Goal: Find specific page/section: Find specific page/section

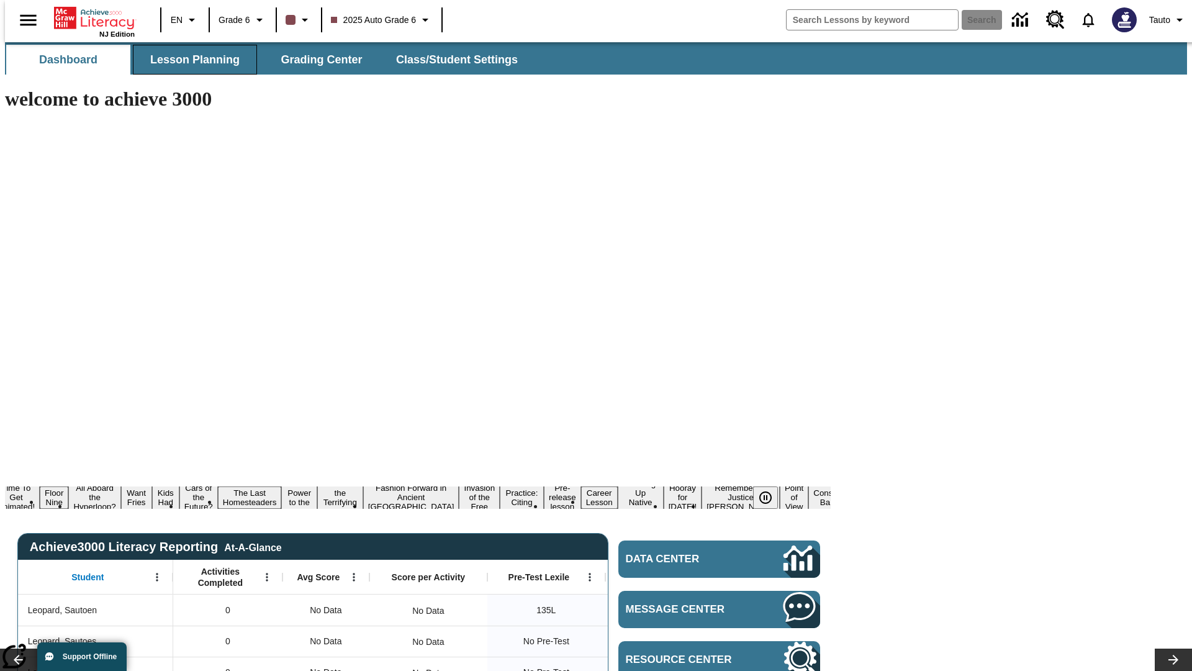
click at [190, 60] on span "Lesson Planning" at bounding box center [194, 60] width 89 height 14
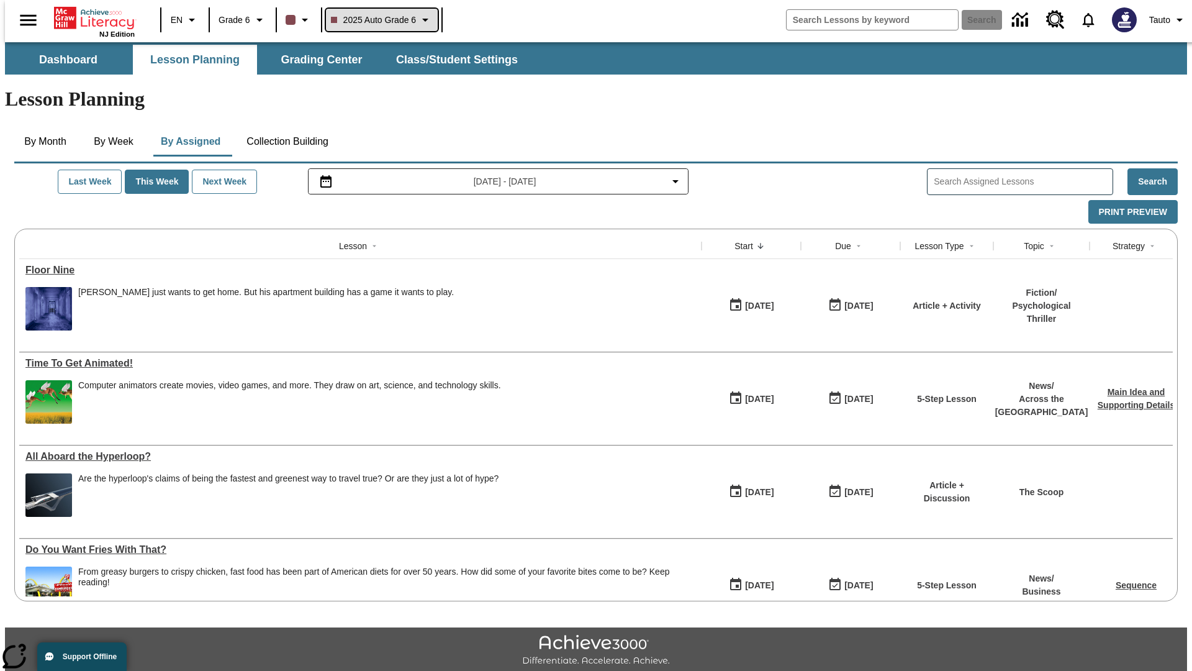
click at [380, 20] on span "2025 Auto Grade 6" at bounding box center [374, 20] width 86 height 13
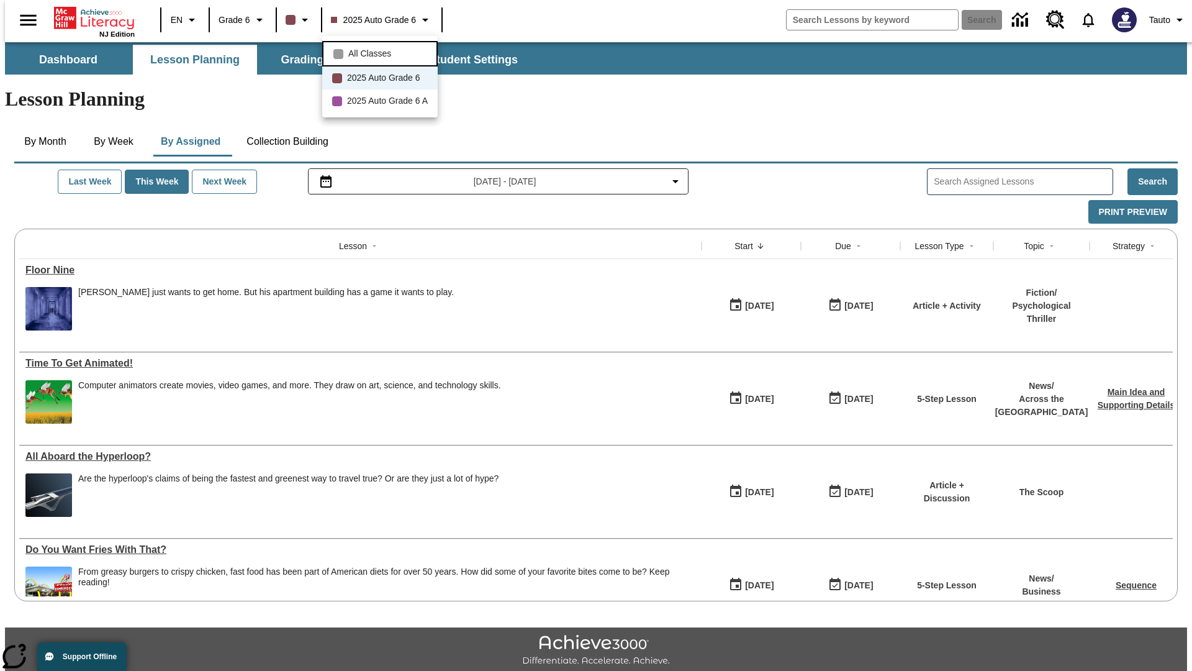
click at [382, 52] on span "All Classes" at bounding box center [369, 53] width 43 height 13
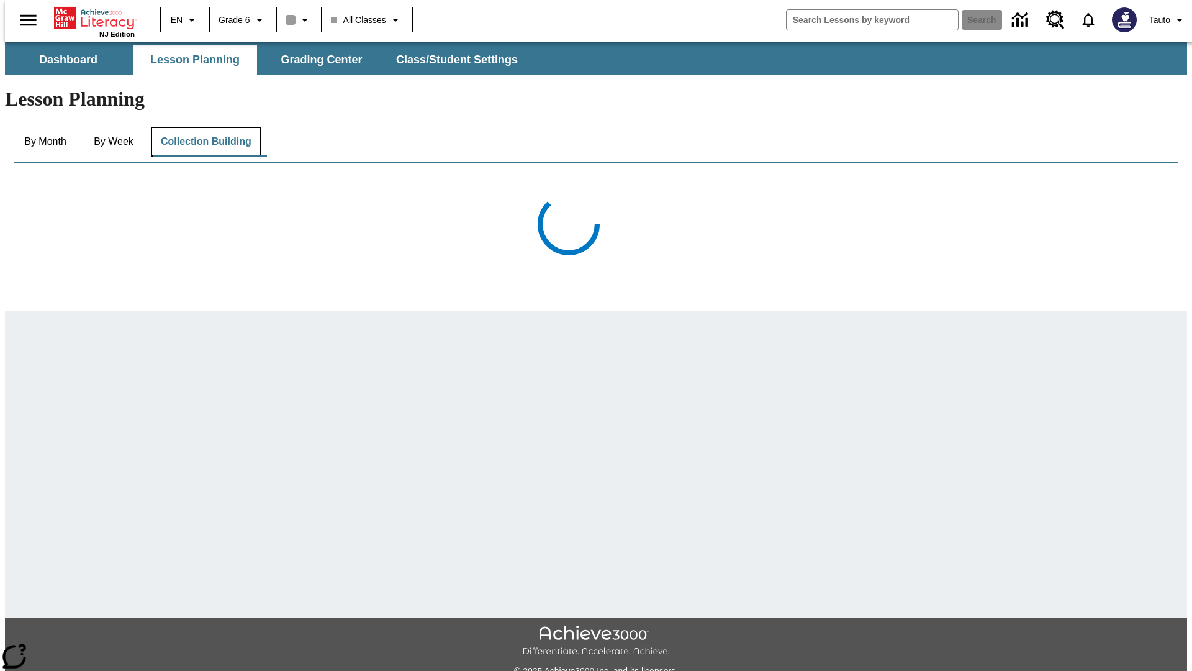
click at [205, 127] on button "Collection Building" at bounding box center [206, 142] width 111 height 30
